Goal: Communication & Community: Share content

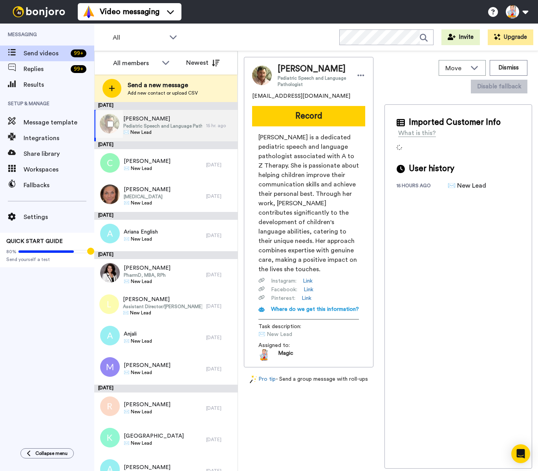
click at [150, 127] on span "Pediatric Speech and Language Pathologist" at bounding box center [162, 126] width 79 height 6
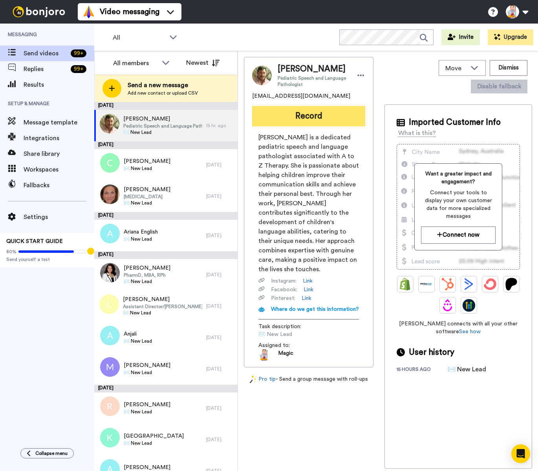
click at [319, 114] on button "Record" at bounding box center [308, 116] width 113 height 20
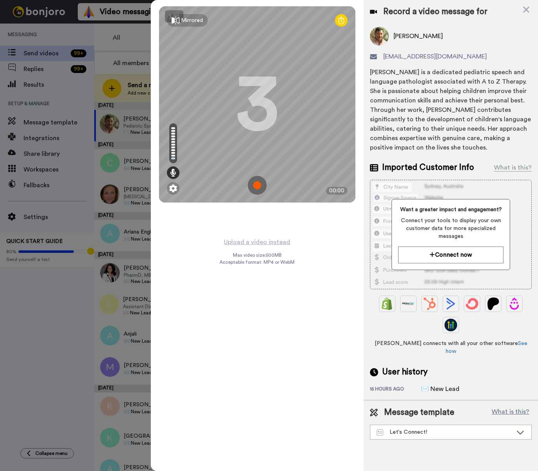
click at [257, 184] on img at bounding box center [257, 185] width 19 height 19
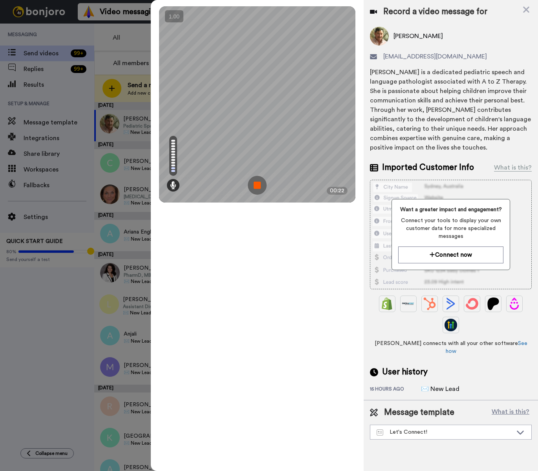
click at [257, 184] on img at bounding box center [257, 185] width 19 height 19
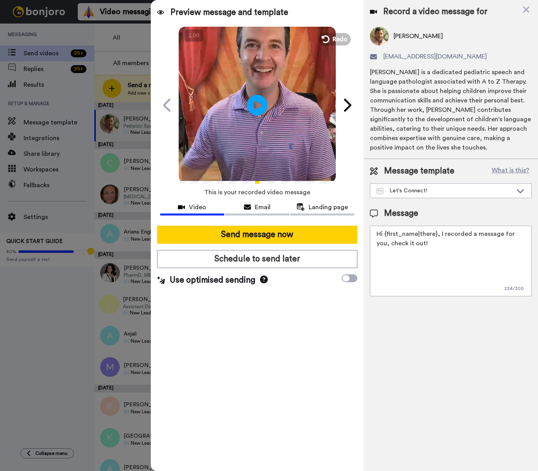
click at [258, 106] on icon "Play/Pause" at bounding box center [257, 104] width 21 height 37
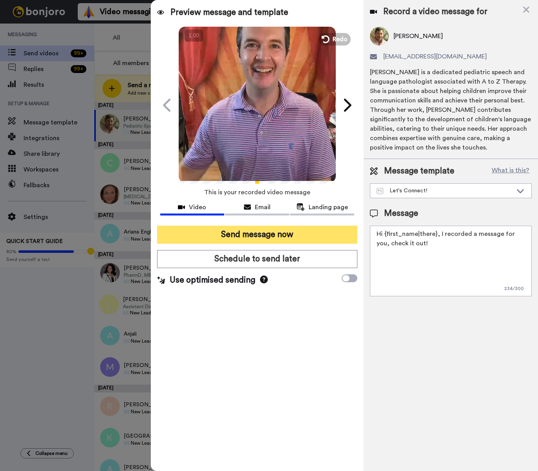
click at [292, 233] on button "Send message now" at bounding box center [257, 235] width 201 height 18
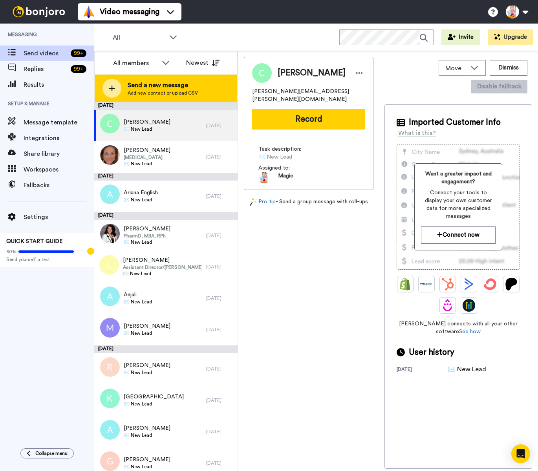
click at [136, 95] on span "Add new contact or upload CSV" at bounding box center [163, 93] width 70 height 6
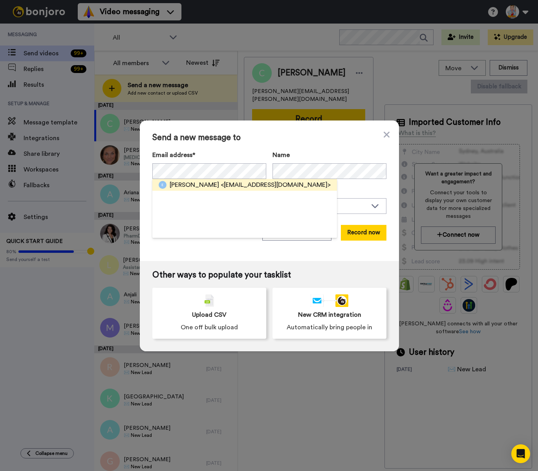
click at [240, 186] on span "<erinmhowley@gmail.com>" at bounding box center [276, 184] width 110 height 9
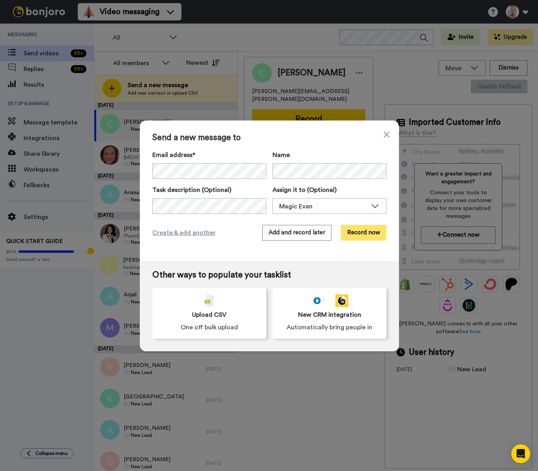
click at [364, 232] on button "Record now" at bounding box center [364, 233] width 46 height 16
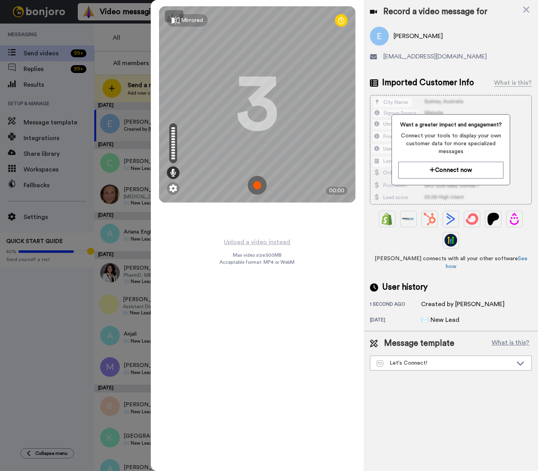
click at [256, 186] on img at bounding box center [257, 185] width 19 height 19
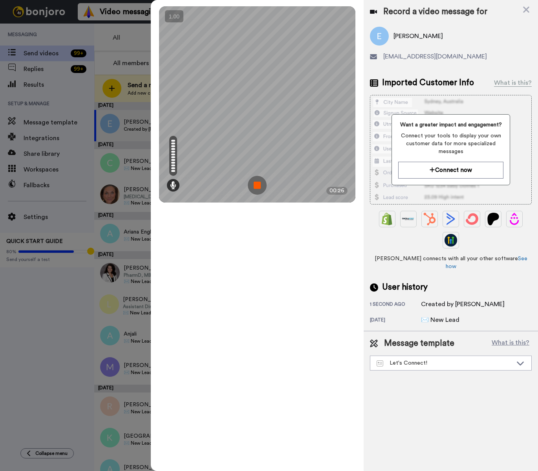
click at [256, 186] on img at bounding box center [257, 185] width 19 height 19
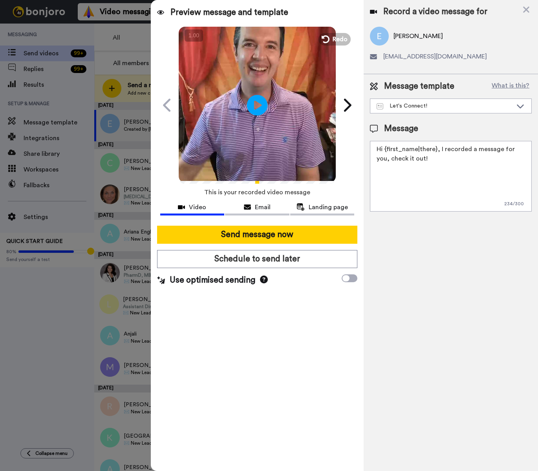
click at [256, 112] on icon at bounding box center [257, 105] width 21 height 21
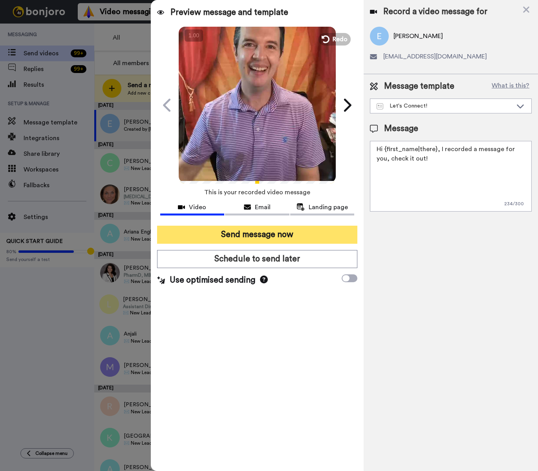
click at [293, 236] on button "Send message now" at bounding box center [257, 235] width 201 height 18
